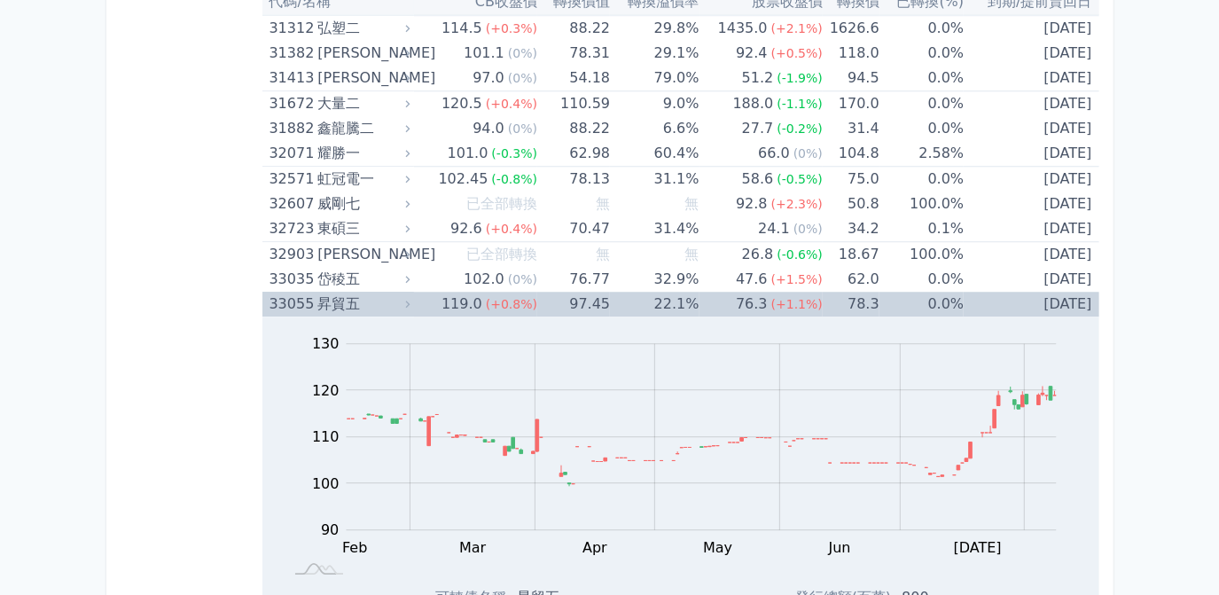
scroll to position [3104, 0]
click at [763, 292] on div "76.3" at bounding box center [751, 304] width 39 height 25
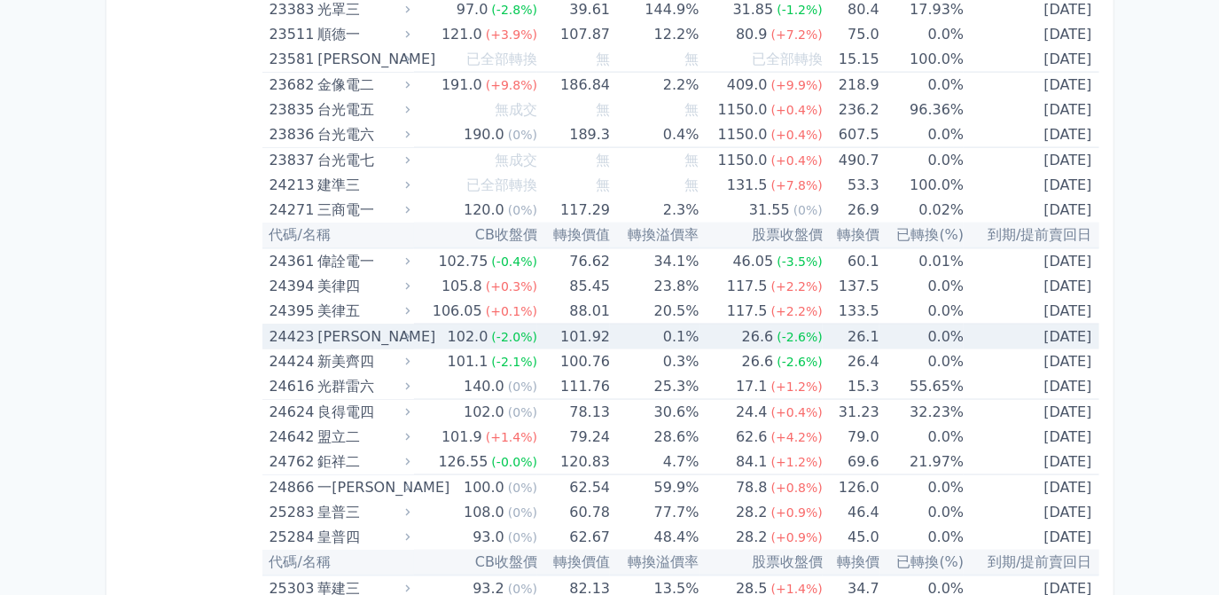
scroll to position [1492, 0]
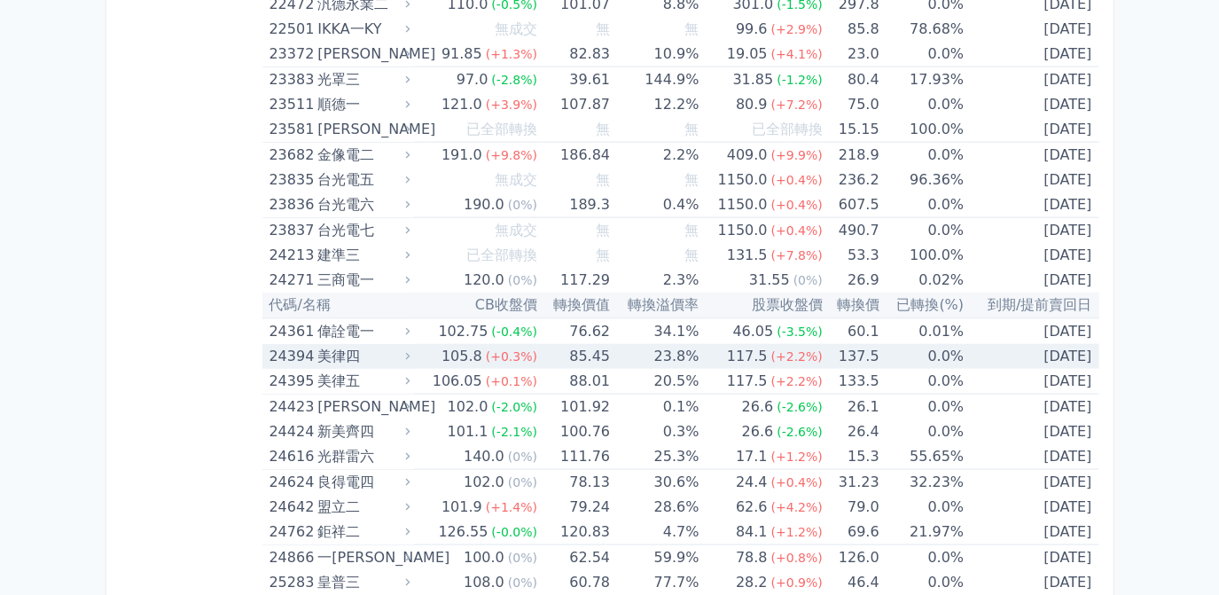
click at [702, 349] on td "117.5 (+2.2%)" at bounding box center [761, 356] width 123 height 25
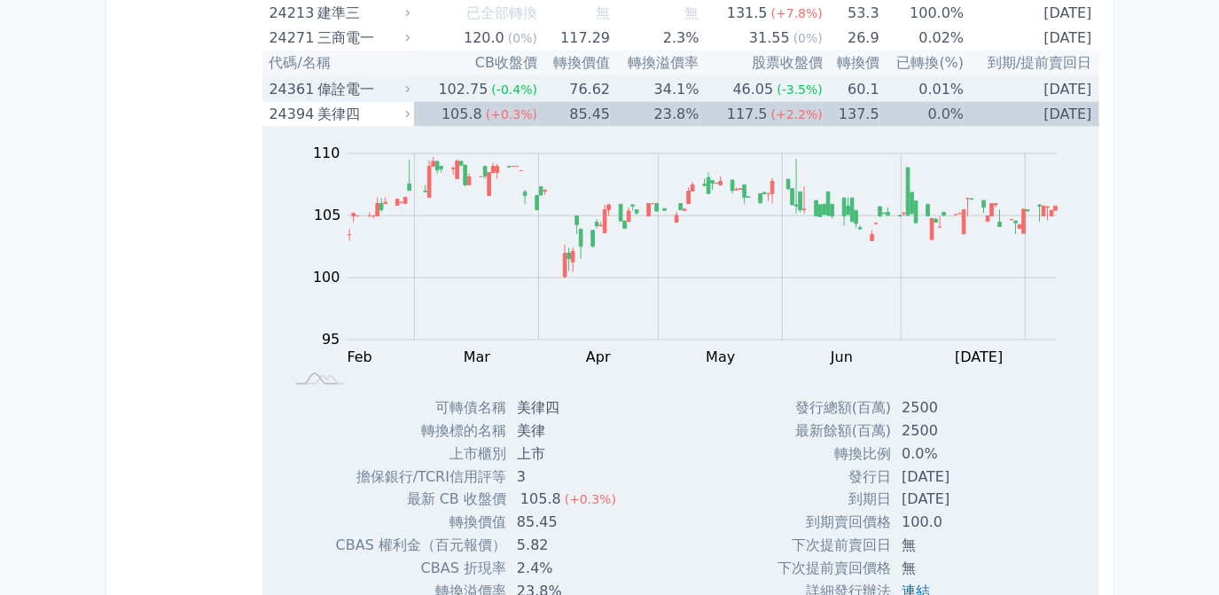
scroll to position [1896, 0]
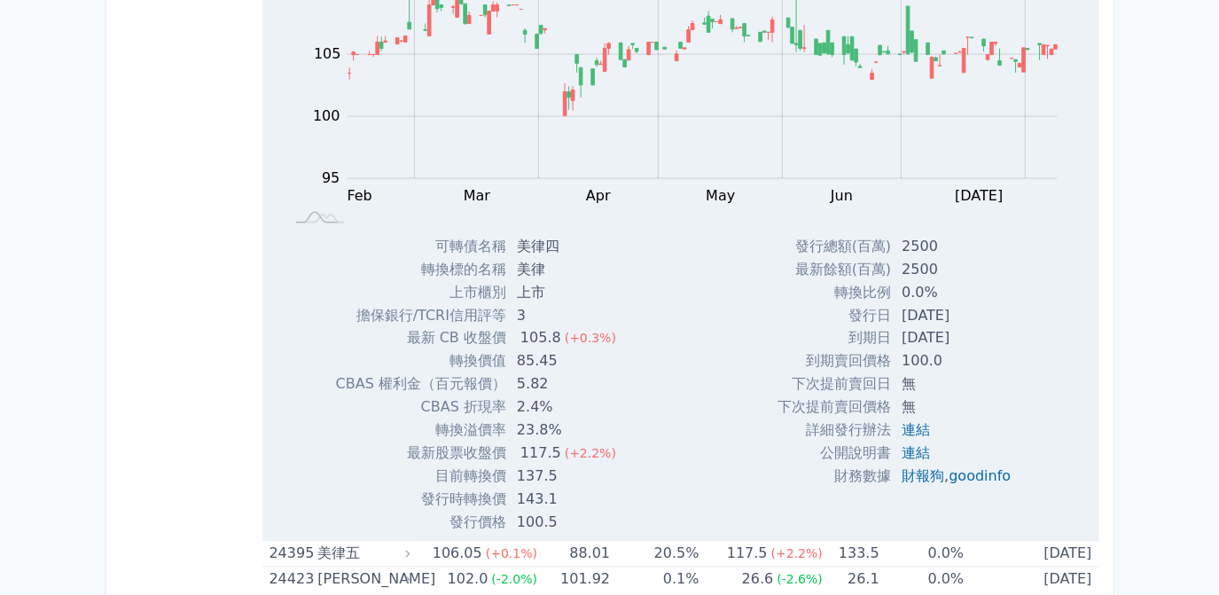
drag, startPoint x: 896, startPoint y: 309, endPoint x: 978, endPoint y: 308, distance: 82.5
click at [978, 308] on td "[DATE]" at bounding box center [958, 315] width 134 height 23
drag, startPoint x: 978, startPoint y: 308, endPoint x: 954, endPoint y: 309, distance: 24.0
copy td "[DATE]"
click at [803, 311] on td "發行日" at bounding box center [834, 315] width 113 height 23
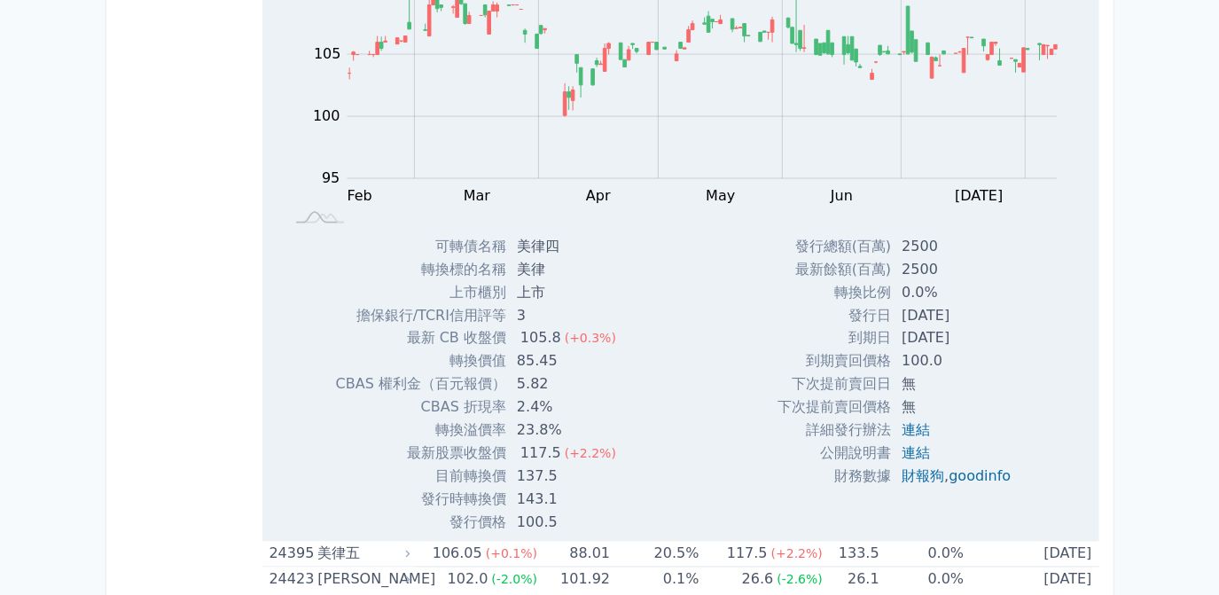
drag, startPoint x: 716, startPoint y: 275, endPoint x: 1121, endPoint y: 313, distance: 407.0
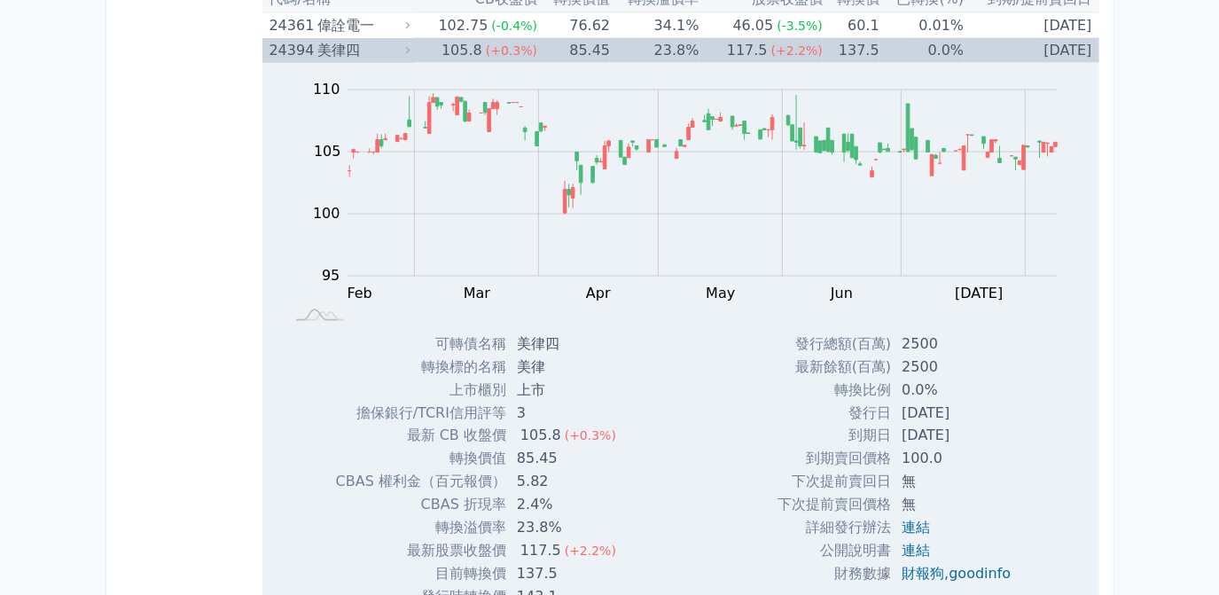
scroll to position [1573, 0]
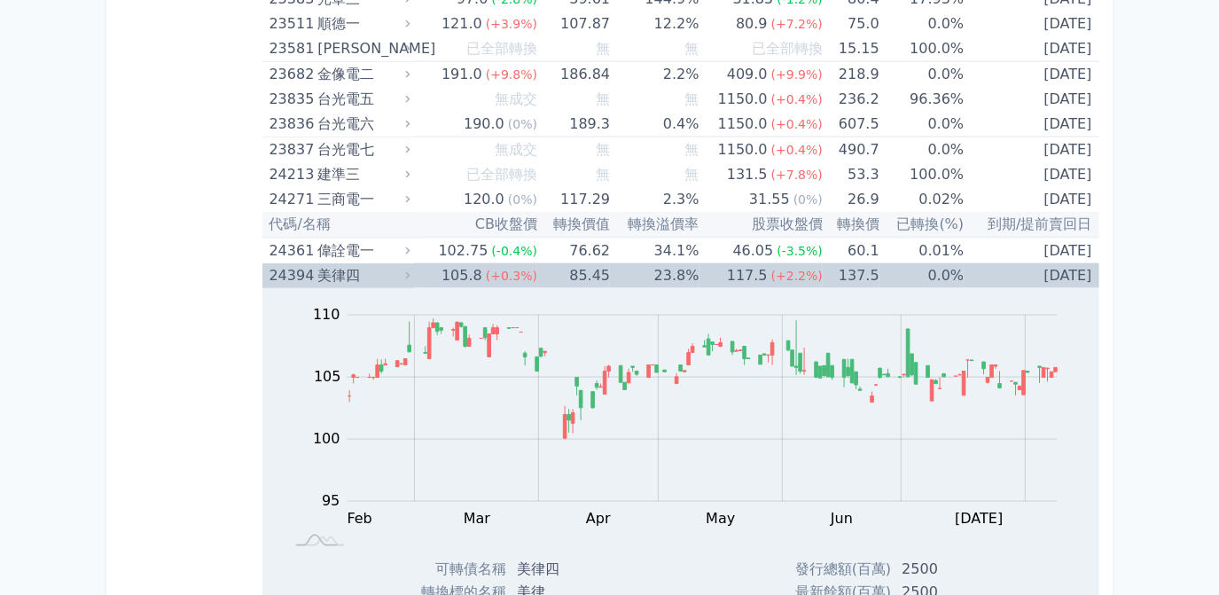
click at [832, 270] on td "137.5" at bounding box center [851, 275] width 57 height 25
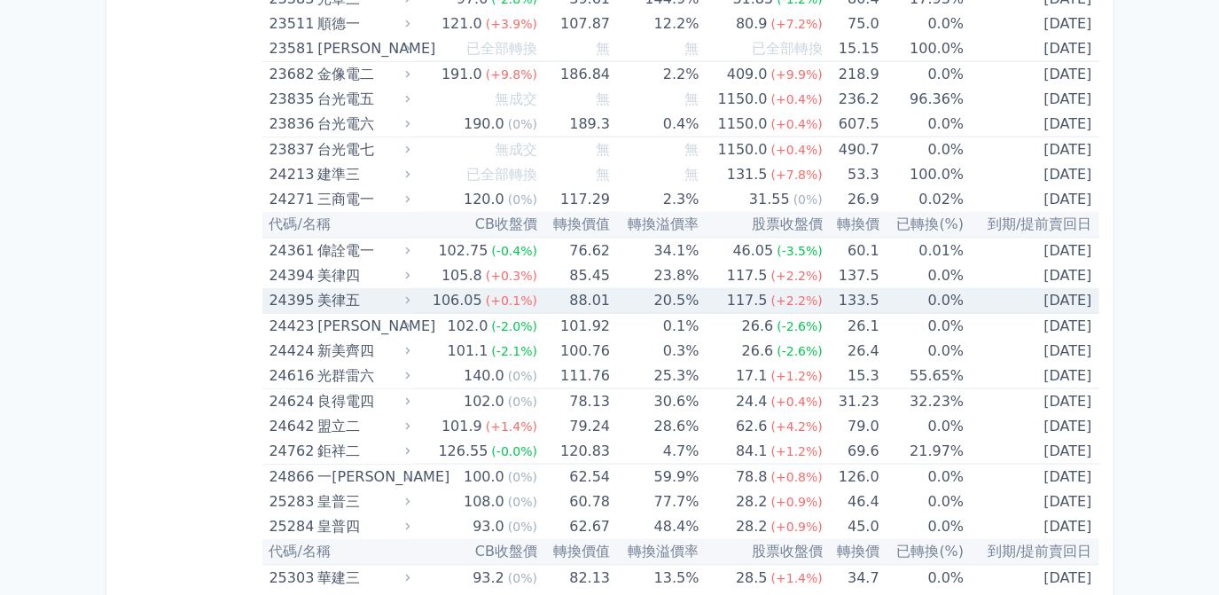
click at [834, 294] on td "133.5" at bounding box center [851, 301] width 57 height 26
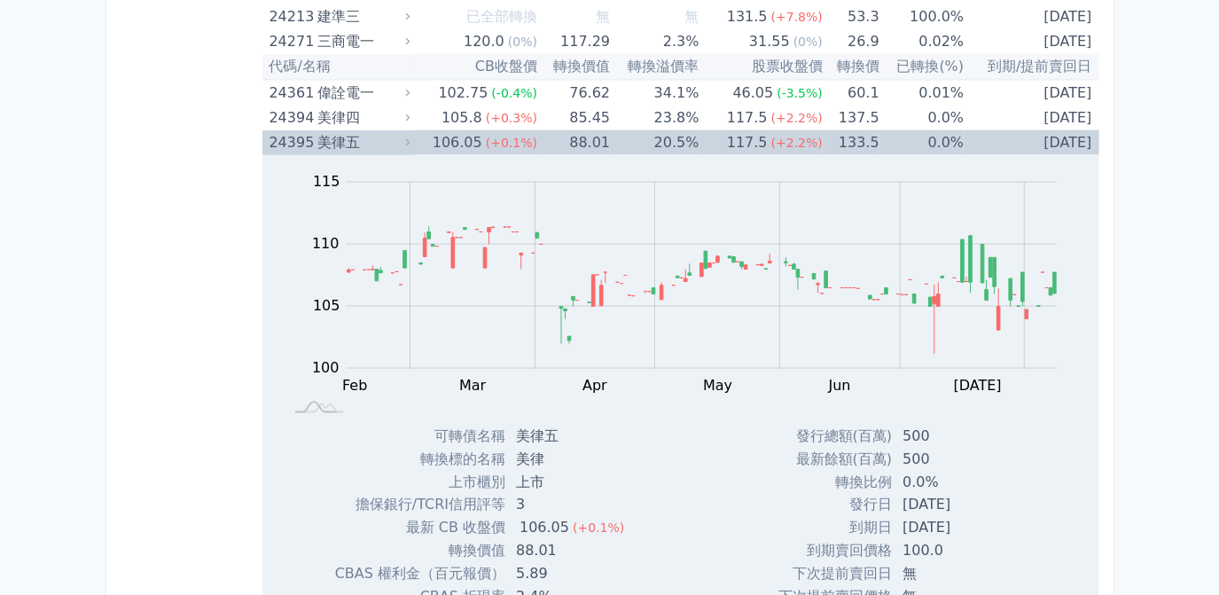
scroll to position [1734, 0]
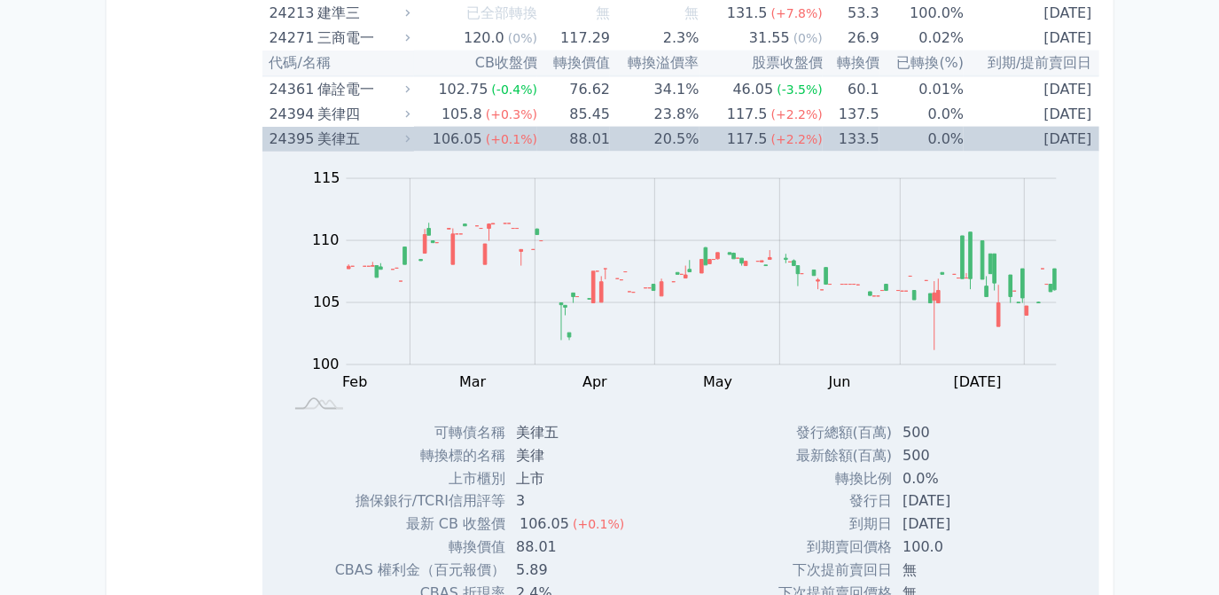
click at [1036, 130] on td "[DATE]" at bounding box center [1031, 139] width 135 height 25
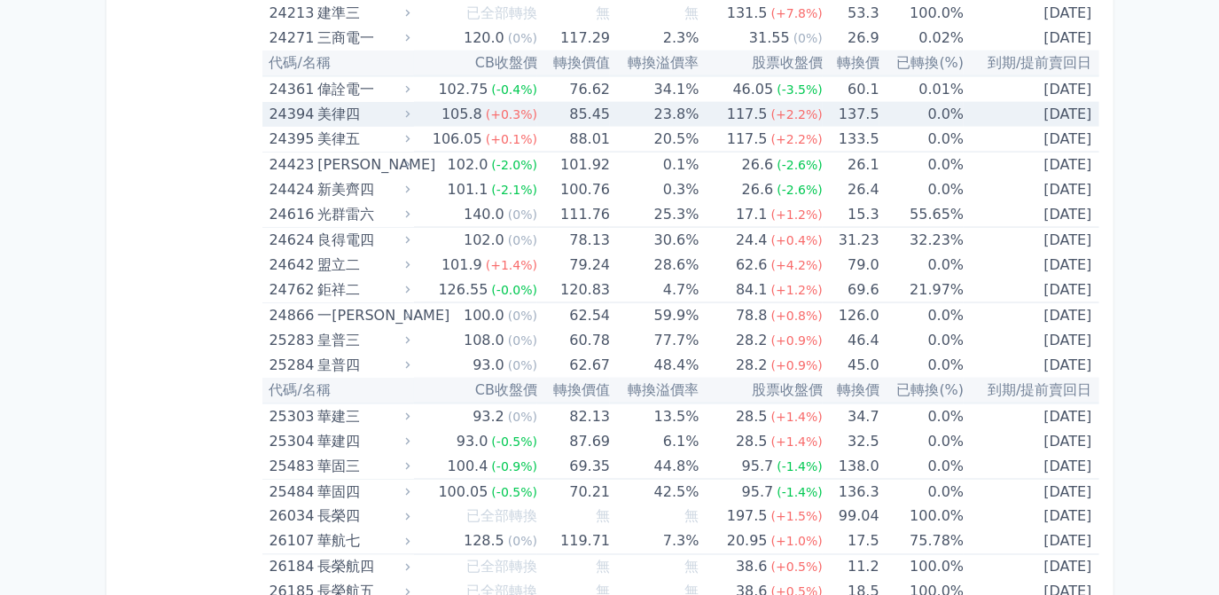
click at [1049, 109] on td "[DATE]" at bounding box center [1031, 114] width 135 height 25
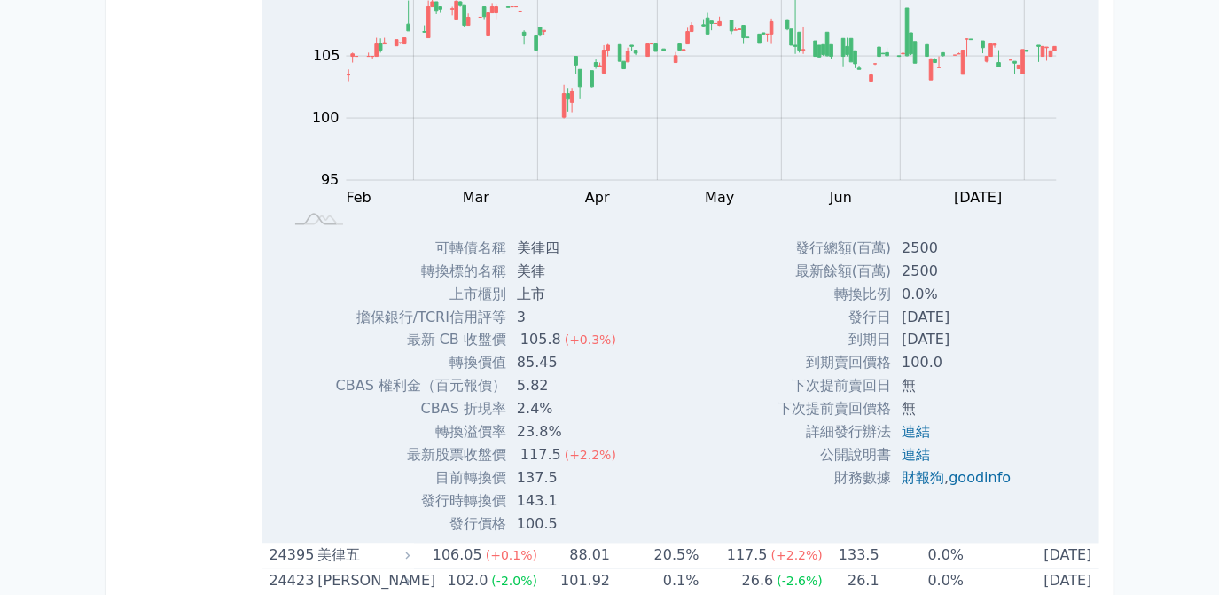
scroll to position [1896, 0]
drag, startPoint x: 515, startPoint y: 514, endPoint x: 553, endPoint y: 513, distance: 38.1
click at [553, 513] on td "100.5" at bounding box center [568, 523] width 124 height 23
copy td "100.5"
drag, startPoint x: 889, startPoint y: 310, endPoint x: 972, endPoint y: 309, distance: 82.5
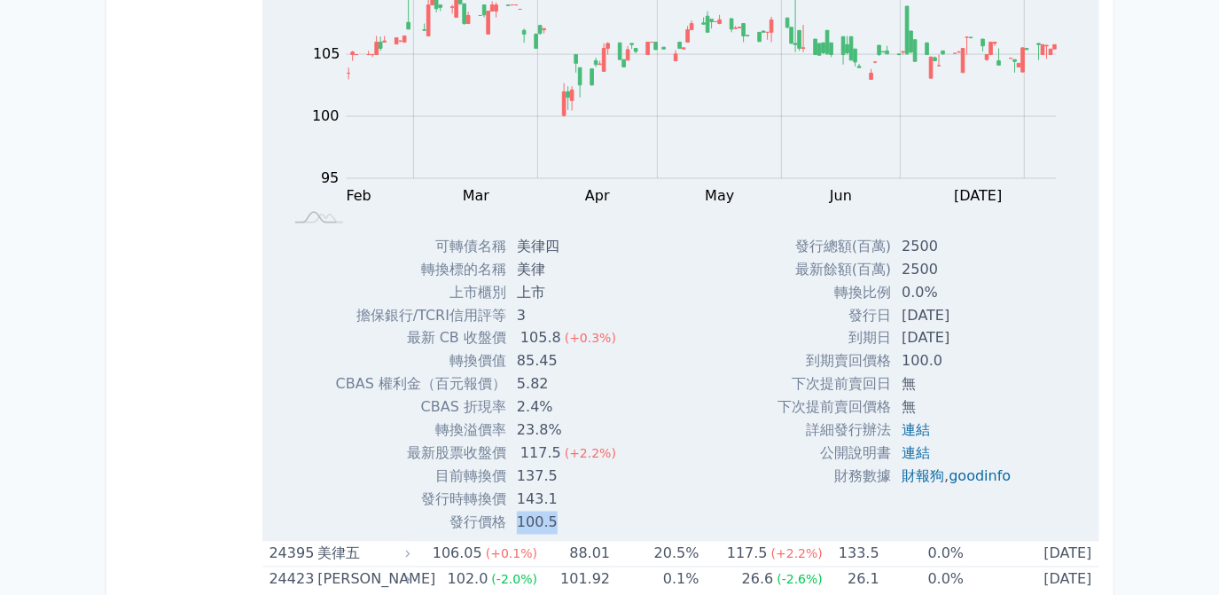
click at [972, 309] on td "[DATE]" at bounding box center [958, 315] width 134 height 23
drag, startPoint x: 972, startPoint y: 309, endPoint x: 958, endPoint y: 309, distance: 13.3
copy td "[DATE]"
drag, startPoint x: 891, startPoint y: 327, endPoint x: 974, endPoint y: 327, distance: 82.5
click at [974, 327] on td "[DATE]" at bounding box center [958, 338] width 134 height 23
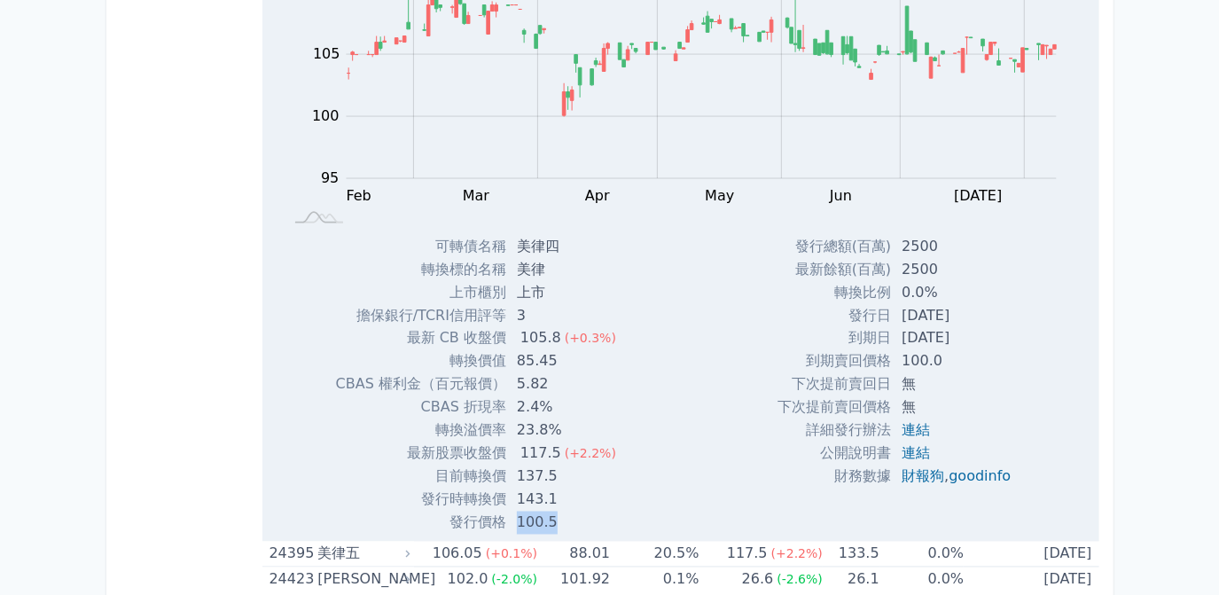
drag, startPoint x: 974, startPoint y: 327, endPoint x: 954, endPoint y: 327, distance: 19.5
copy td "[DATE]"
drag, startPoint x: 895, startPoint y: 348, endPoint x: 930, endPoint y: 350, distance: 35.5
click at [930, 350] on td "100.0" at bounding box center [958, 361] width 134 height 23
copy td "100.0"
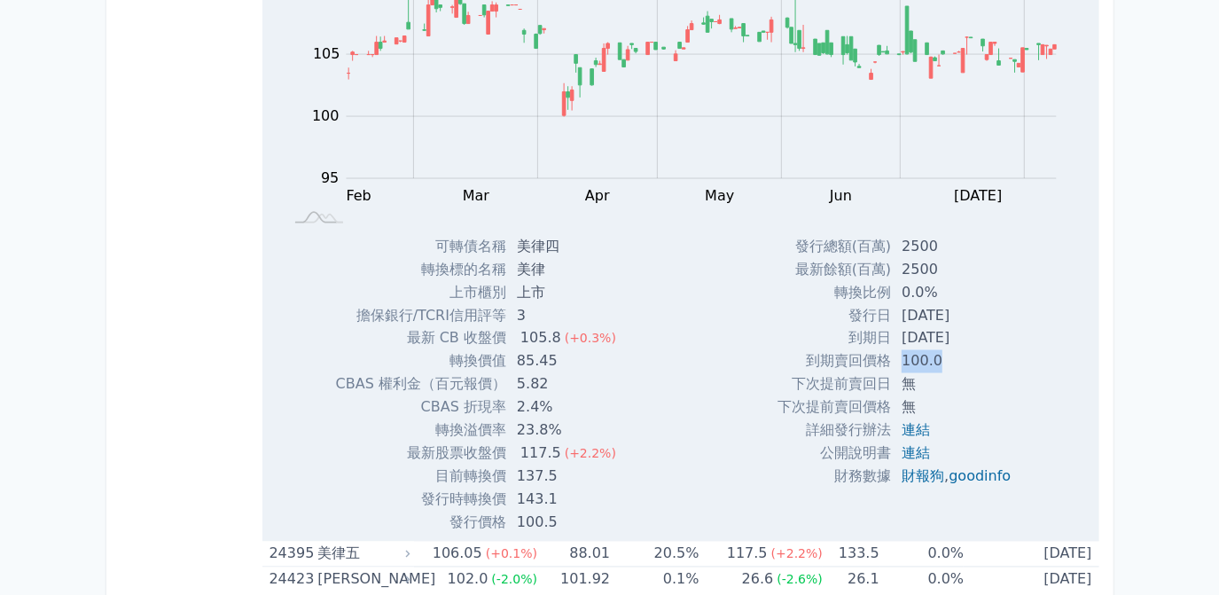
scroll to position [1654, 0]
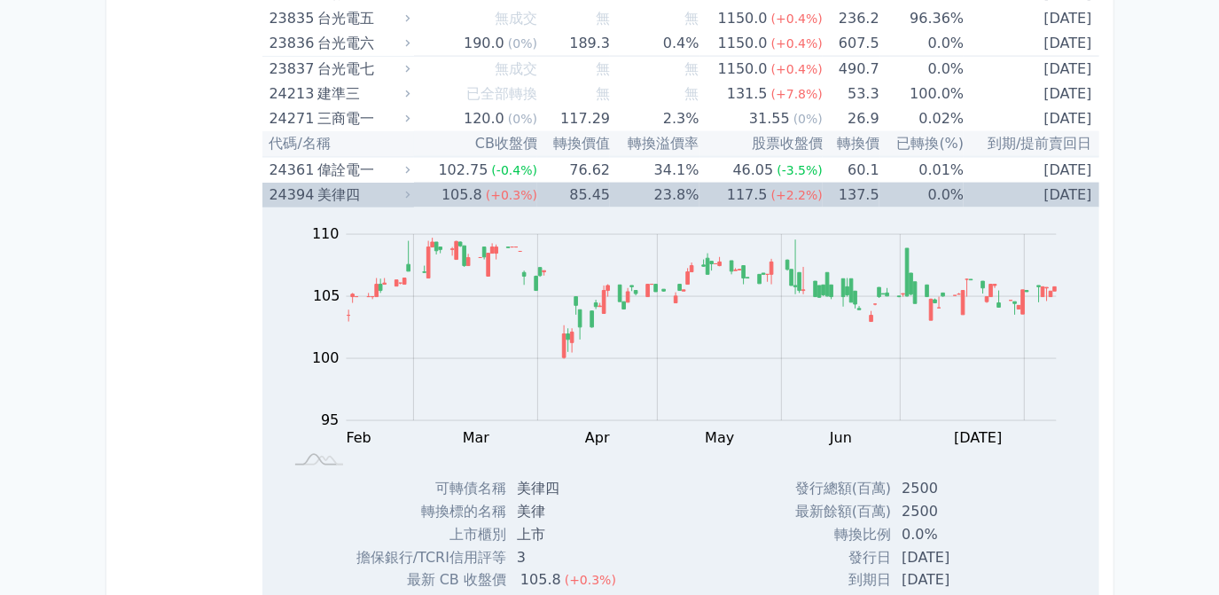
click at [682, 184] on td "23.8%" at bounding box center [654, 195] width 89 height 25
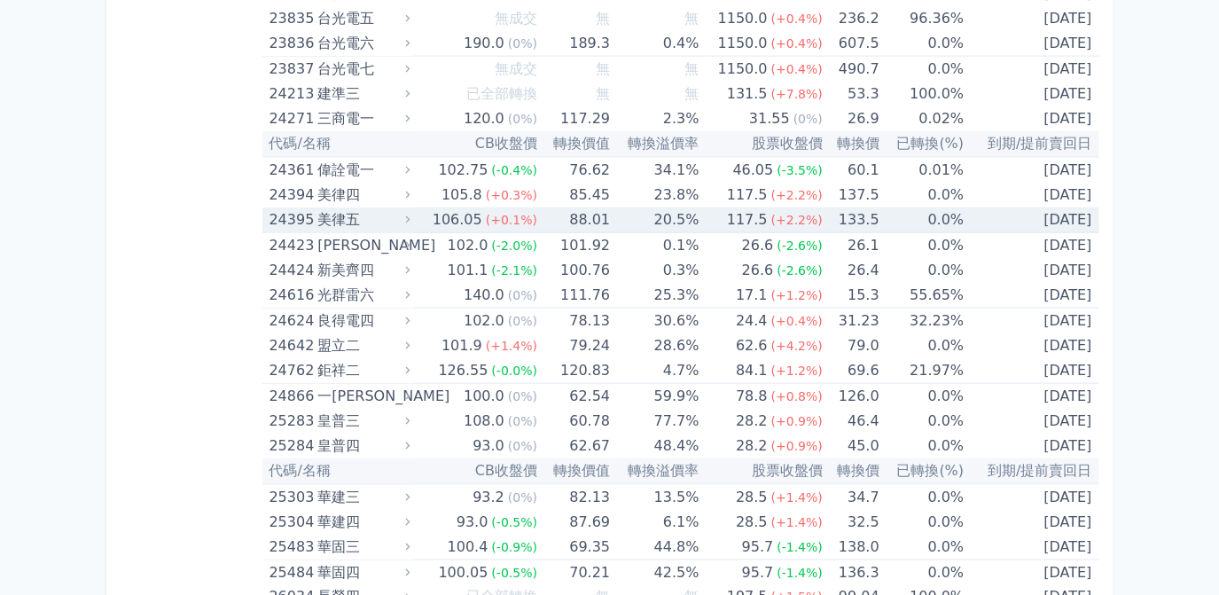
click at [653, 215] on td "20.5%" at bounding box center [654, 220] width 89 height 26
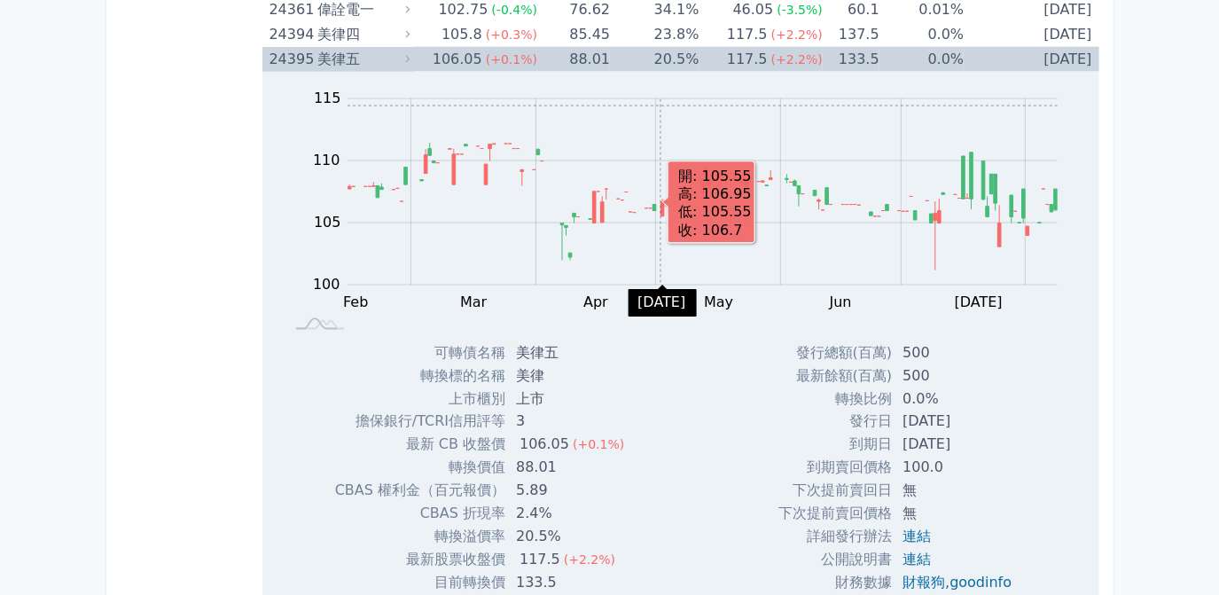
scroll to position [1815, 0]
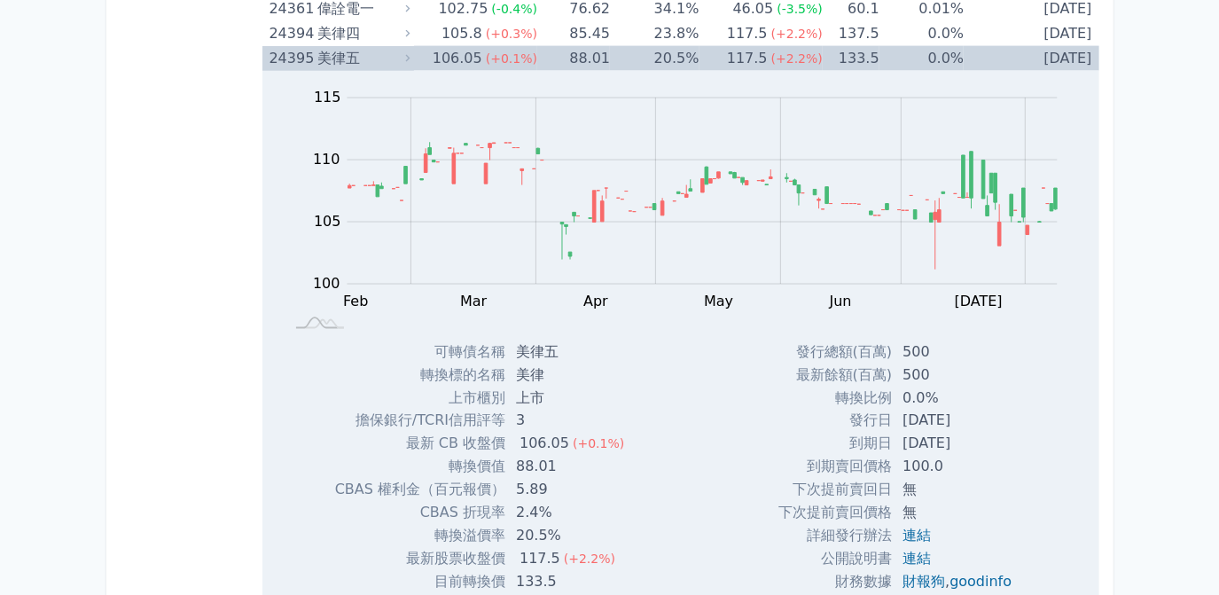
drag, startPoint x: 897, startPoint y: 411, endPoint x: 977, endPoint y: 412, distance: 79.8
click at [977, 412] on td "[DATE]" at bounding box center [959, 421] width 134 height 23
drag, startPoint x: 977, startPoint y: 412, endPoint x: 955, endPoint y: 417, distance: 22.6
copy td "[DATE]"
drag, startPoint x: 897, startPoint y: 439, endPoint x: 981, endPoint y: 438, distance: 83.3
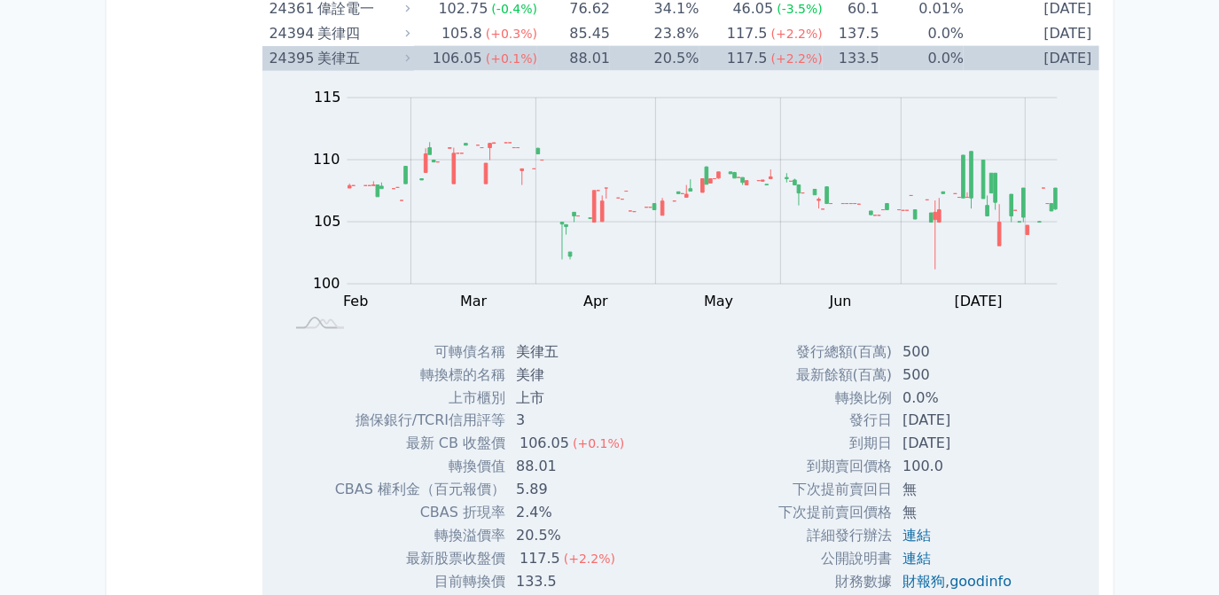
click at [981, 438] on td "[DATE]" at bounding box center [959, 444] width 134 height 23
drag, startPoint x: 981, startPoint y: 438, endPoint x: 945, endPoint y: 436, distance: 35.5
copy td "[DATE]"
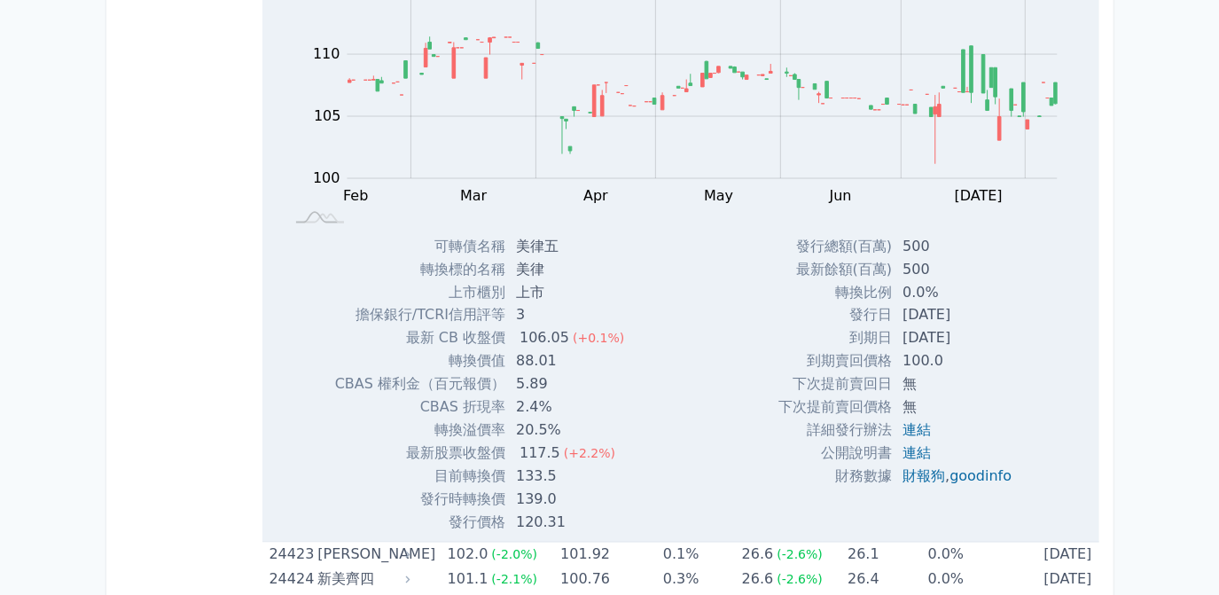
scroll to position [1976, 0]
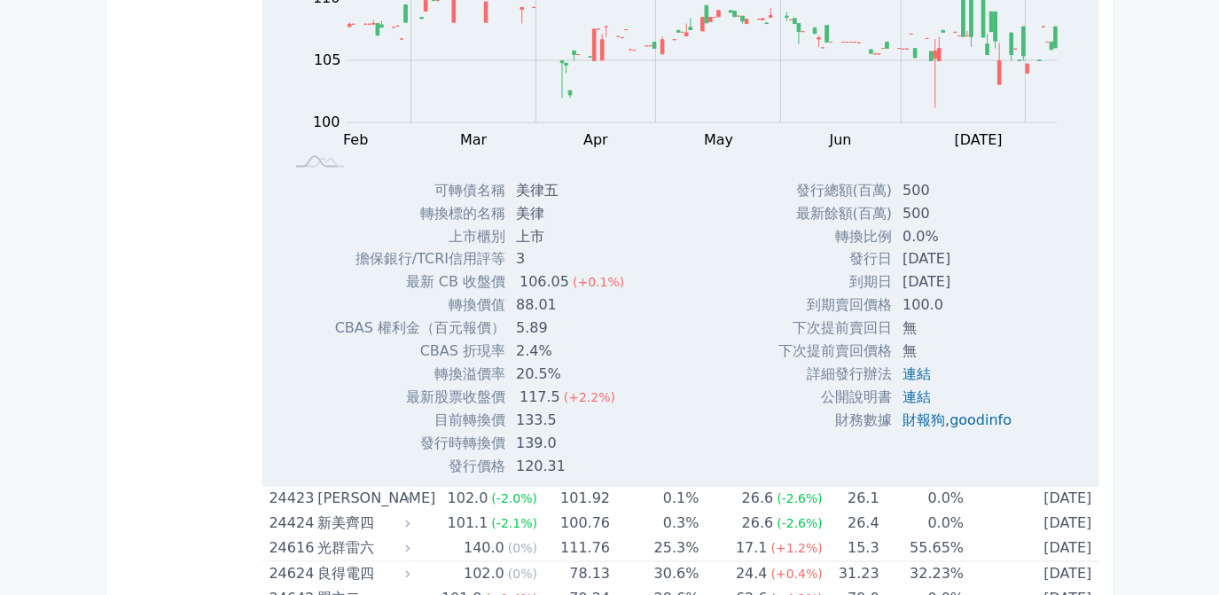
click at [694, 414] on div "Zoom Out 100 96 98 100 102 120 115 110 105 95 90 L Feb Mar Apr May Jun [DATE] A…" at bounding box center [680, 194] width 837 height 569
